Goal: Find specific page/section: Find specific page/section

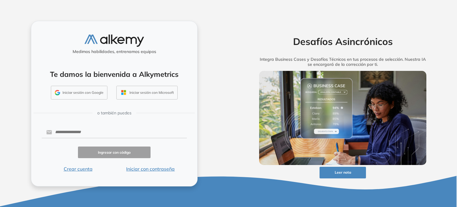
click at [152, 171] on button "Iniciar con contraseña" at bounding box center [150, 168] width 73 height 7
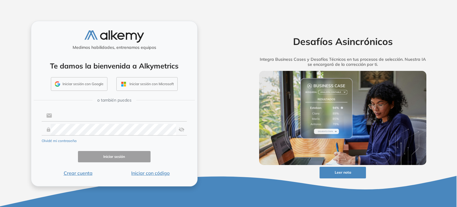
type input "**********"
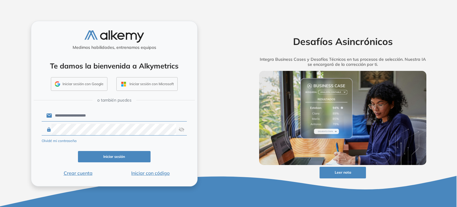
click at [118, 154] on button "Iniciar sesión" at bounding box center [114, 157] width 73 height 12
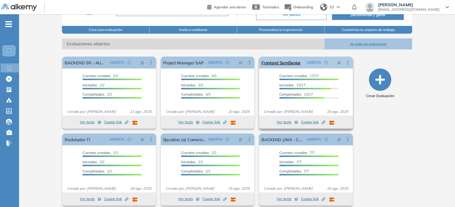
scroll to position [71, 0]
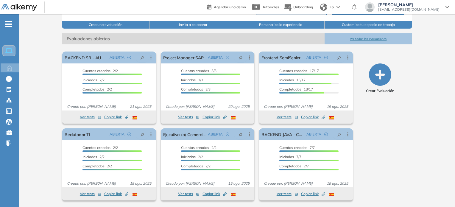
click at [372, 39] on button "Ver todas las evaluaciones" at bounding box center [369, 38] width 88 height 11
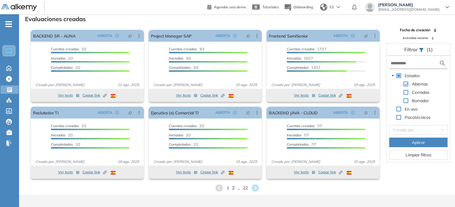
click at [233, 186] on span "2" at bounding box center [233, 187] width 3 height 7
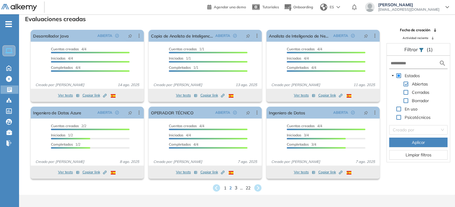
click at [236, 186] on span "3" at bounding box center [235, 187] width 3 height 7
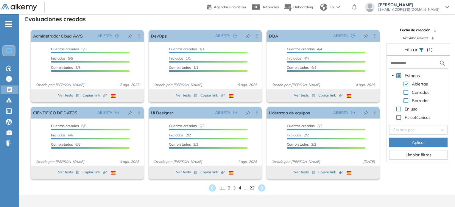
click at [240, 187] on span "4" at bounding box center [239, 187] width 3 height 7
click at [240, 188] on span "5" at bounding box center [239, 187] width 3 height 7
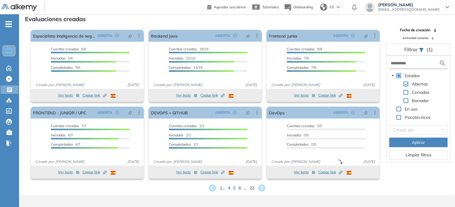
click at [241, 189] on div "1 ... 4 5 6 ... 22" at bounding box center [237, 187] width 426 height 9
click at [240, 189] on span "6" at bounding box center [239, 187] width 3 height 7
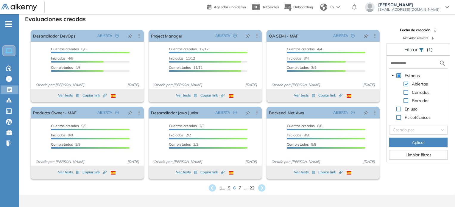
click at [240, 189] on span "7" at bounding box center [239, 187] width 3 height 7
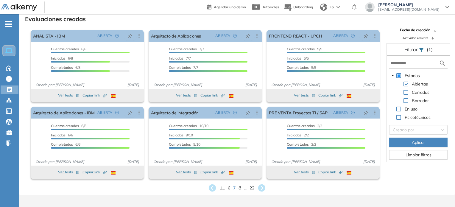
click at [240, 189] on span "8" at bounding box center [239, 187] width 3 height 7
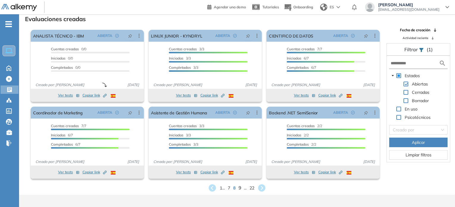
click at [240, 188] on span "9" at bounding box center [239, 187] width 3 height 7
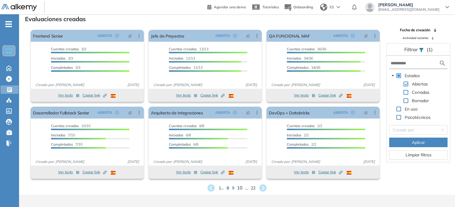
click at [240, 188] on span "10" at bounding box center [239, 187] width 5 height 7
click at [243, 186] on span "11" at bounding box center [240, 187] width 5 height 7
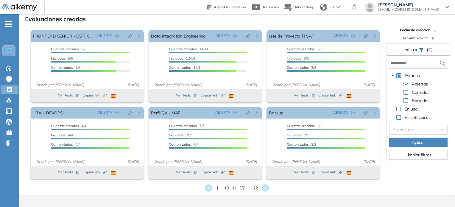
click at [243, 186] on span "12" at bounding box center [241, 187] width 5 height 7
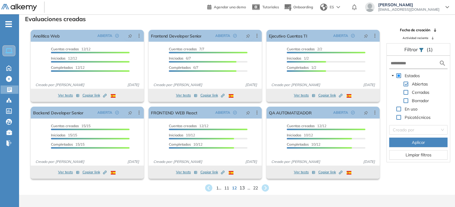
click at [244, 185] on span "13" at bounding box center [241, 187] width 5 height 7
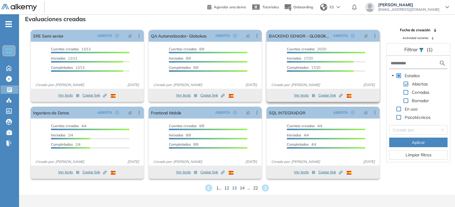
scroll to position [0, 0]
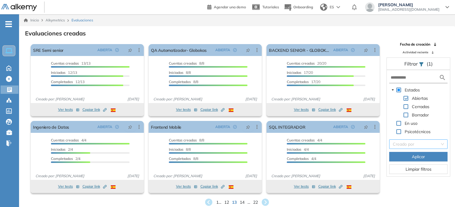
click at [412, 147] on input "search" at bounding box center [416, 144] width 47 height 9
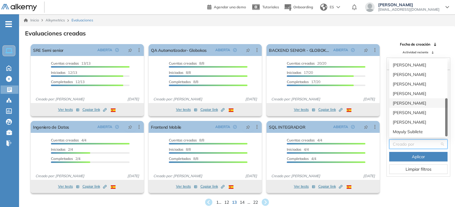
scroll to position [10, 0]
click at [422, 112] on div "[PERSON_NAME]" at bounding box center [418, 112] width 51 height 7
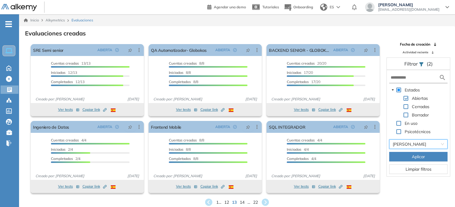
click at [412, 158] on span "Aplicar" at bounding box center [418, 156] width 13 height 7
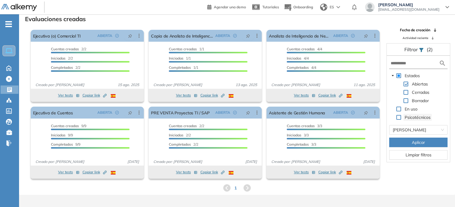
scroll to position [0, 0]
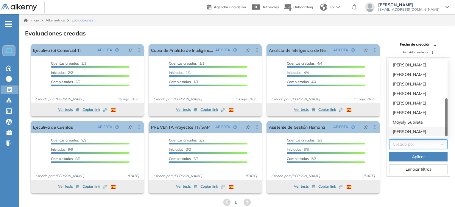
click at [422, 171] on span "Limpiar filtros" at bounding box center [419, 169] width 26 height 7
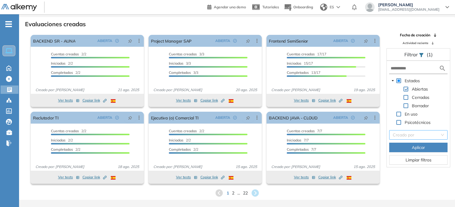
scroll to position [14, 0]
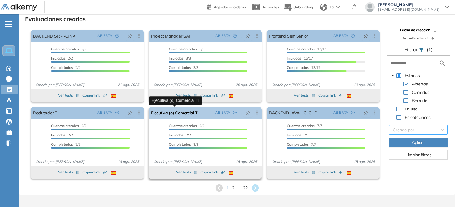
click at [187, 115] on link "Ejecutiva (o) Comercial TI" at bounding box center [175, 113] width 48 height 12
